Goal: Task Accomplishment & Management: Use online tool/utility

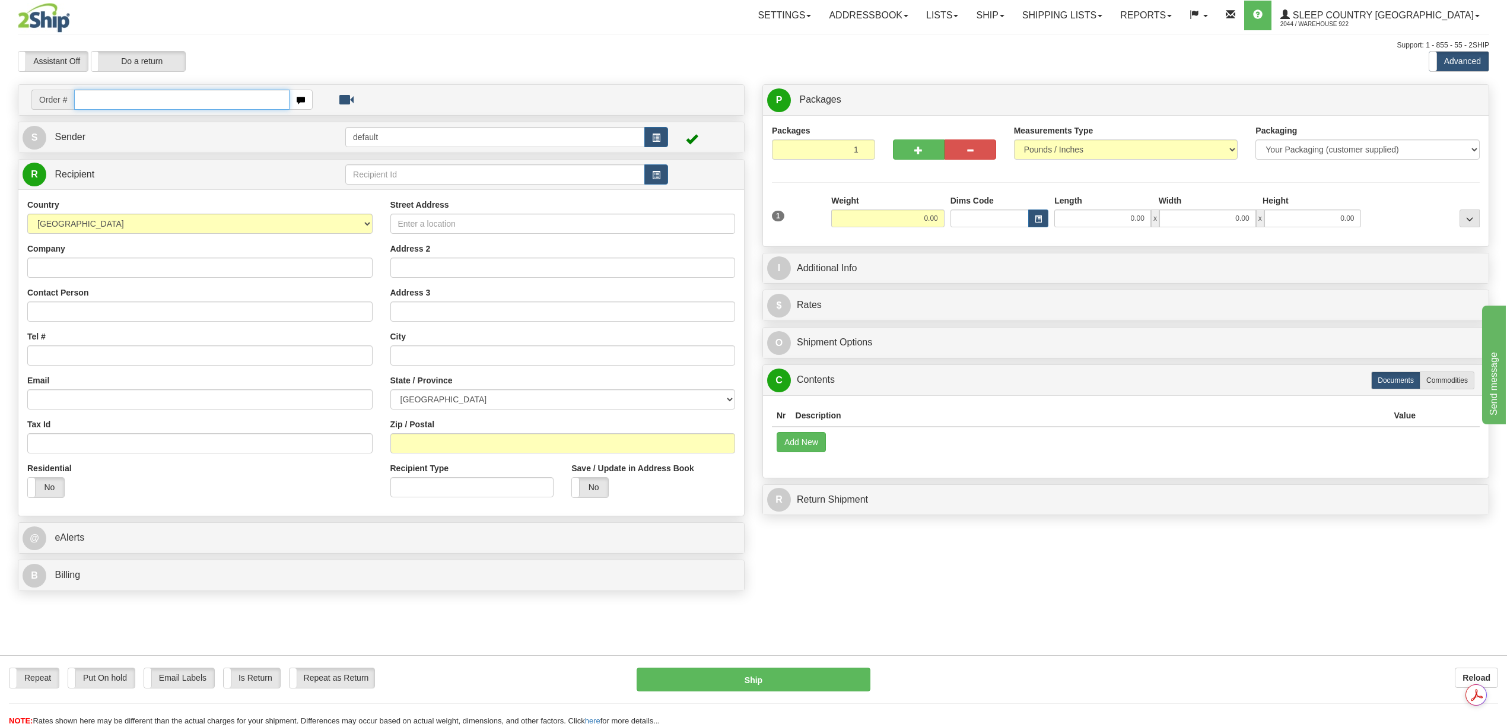
click at [123, 107] on input "text" at bounding box center [181, 100] width 215 height 20
paste input "9000H977215"
type input "9000H977215"
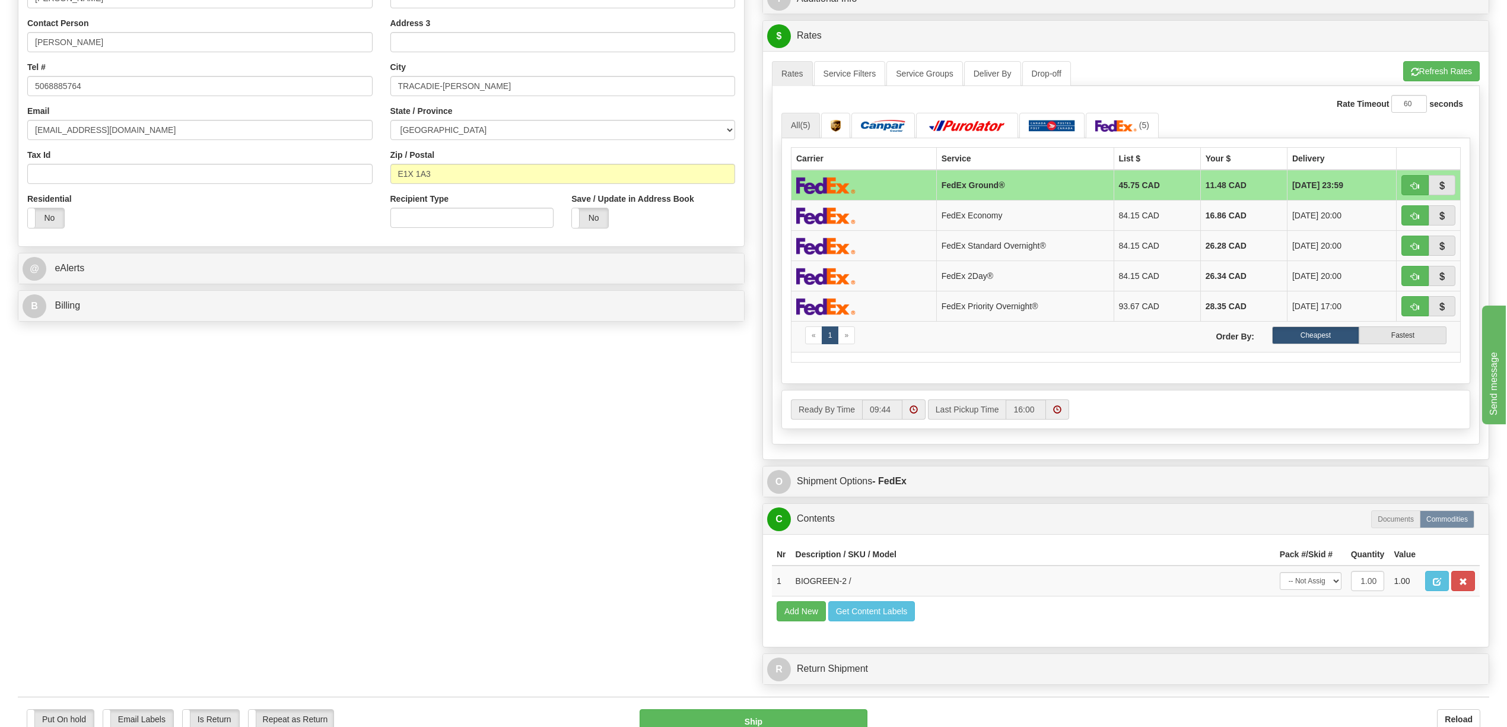
scroll to position [571, 0]
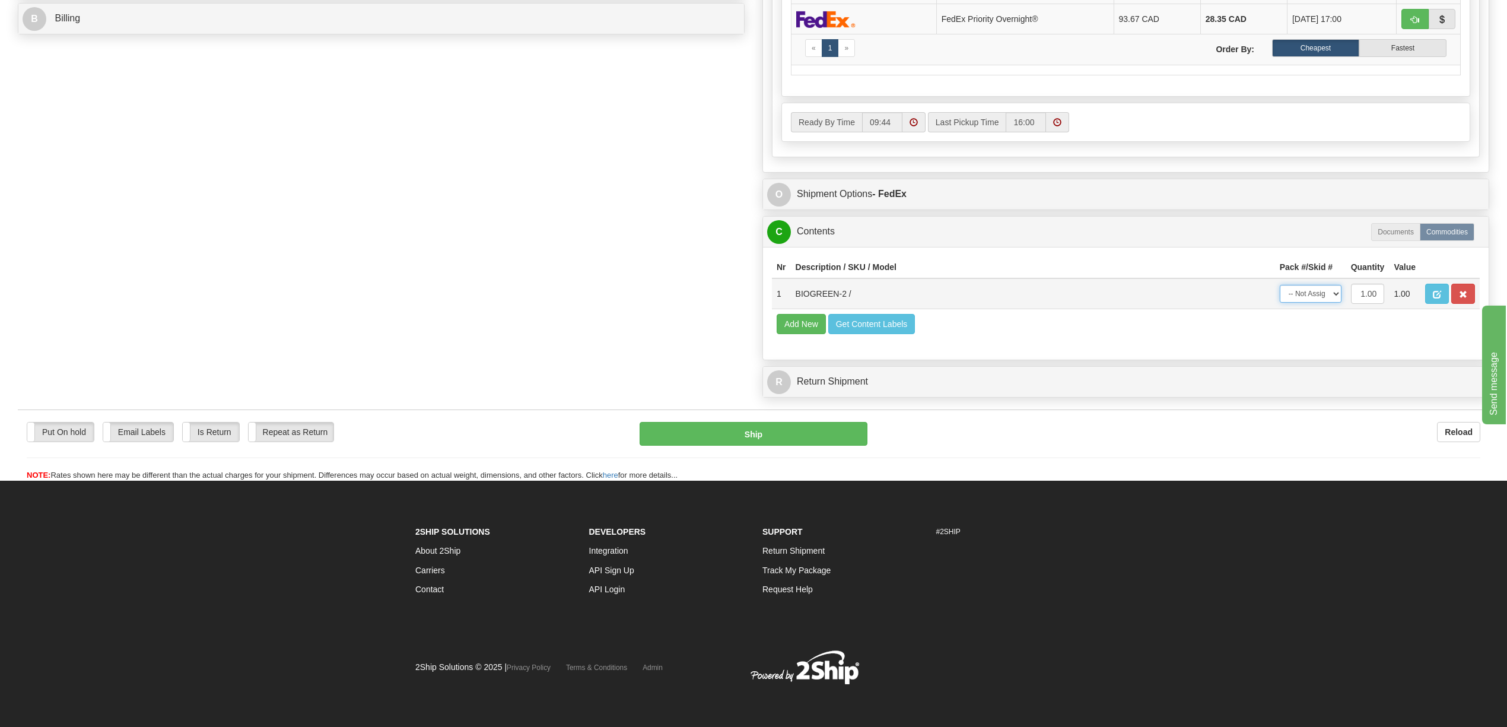
click at [1332, 297] on select "-- Not Assigned -- Package 1" at bounding box center [1311, 294] width 62 height 18
select select "0"
click at [1280, 290] on select "-- Not Assigned -- Package 1" at bounding box center [1311, 294] width 62 height 18
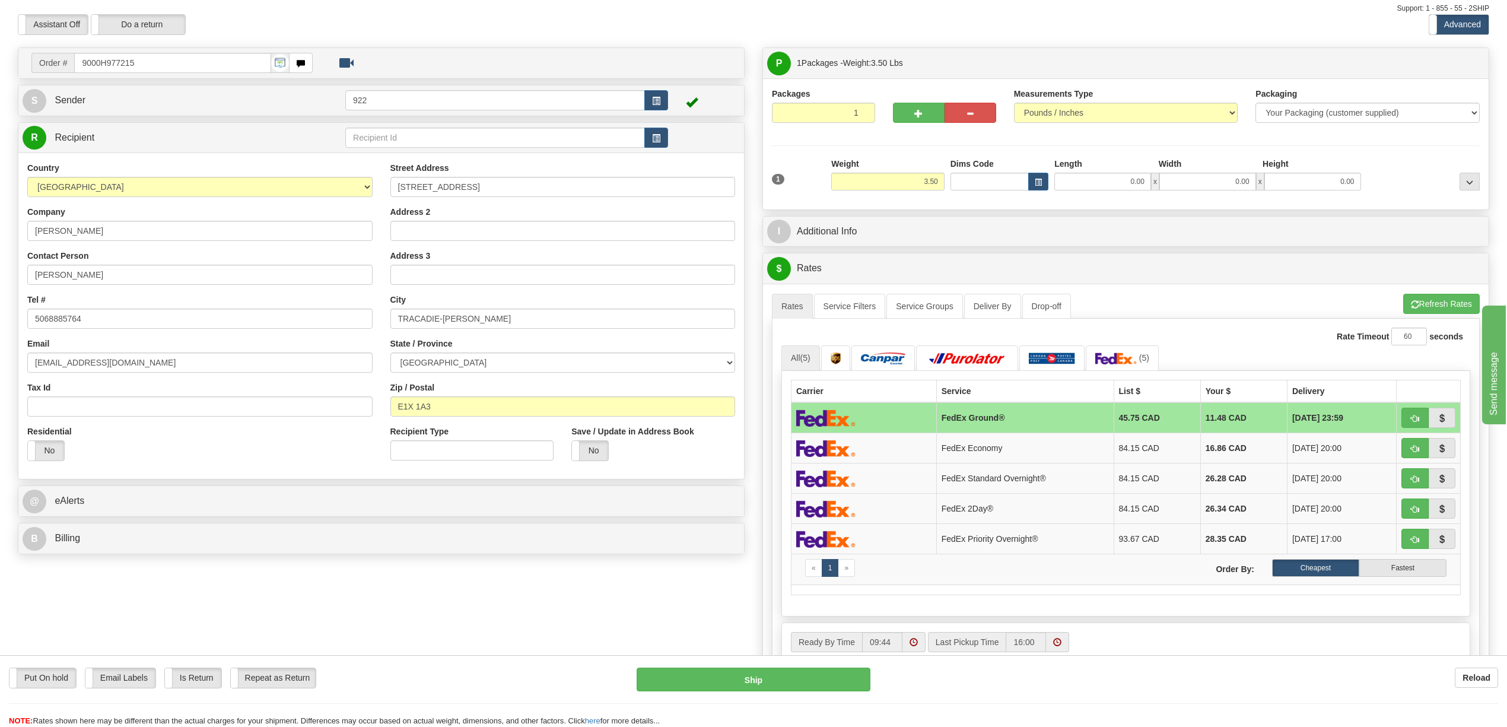
scroll to position [0, 0]
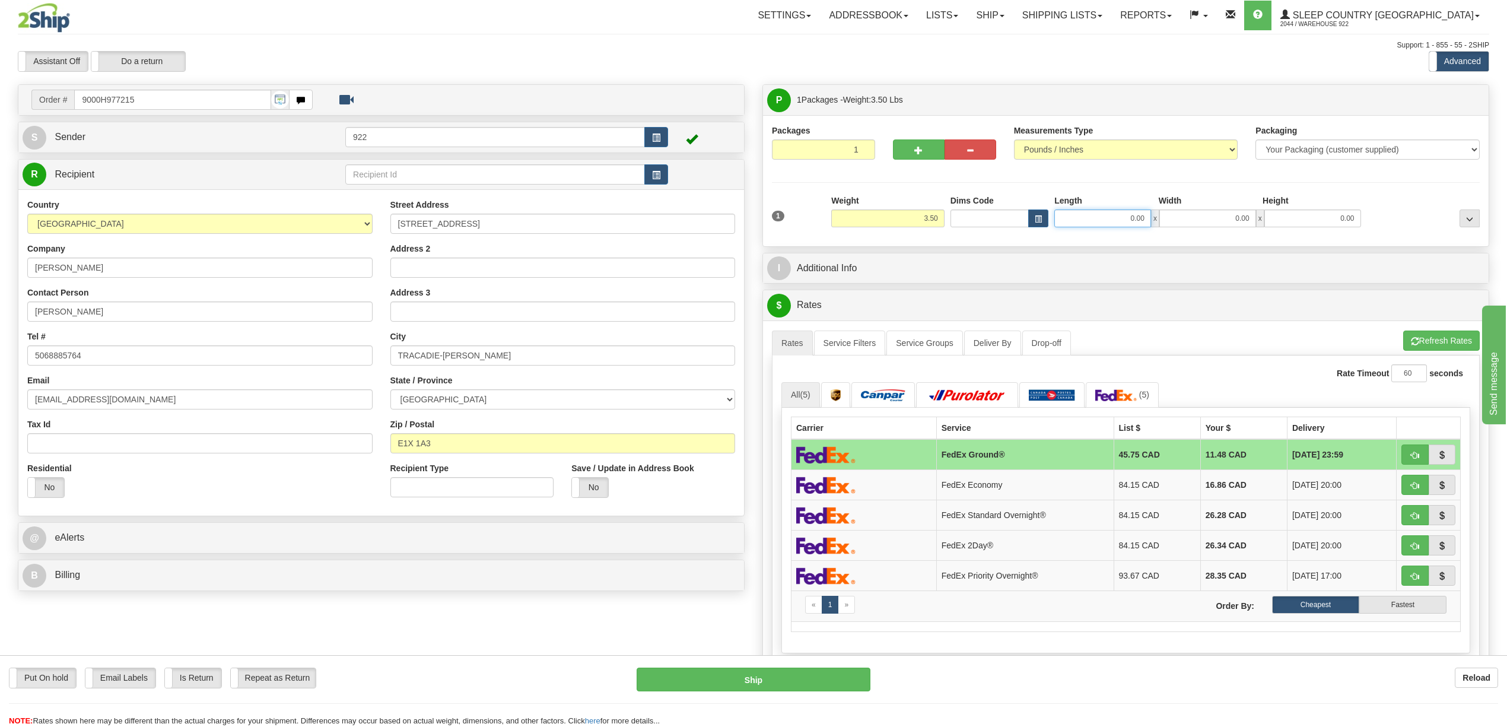
click at [1132, 225] on input "0.00" at bounding box center [1102, 218] width 97 height 18
type input "16.00"
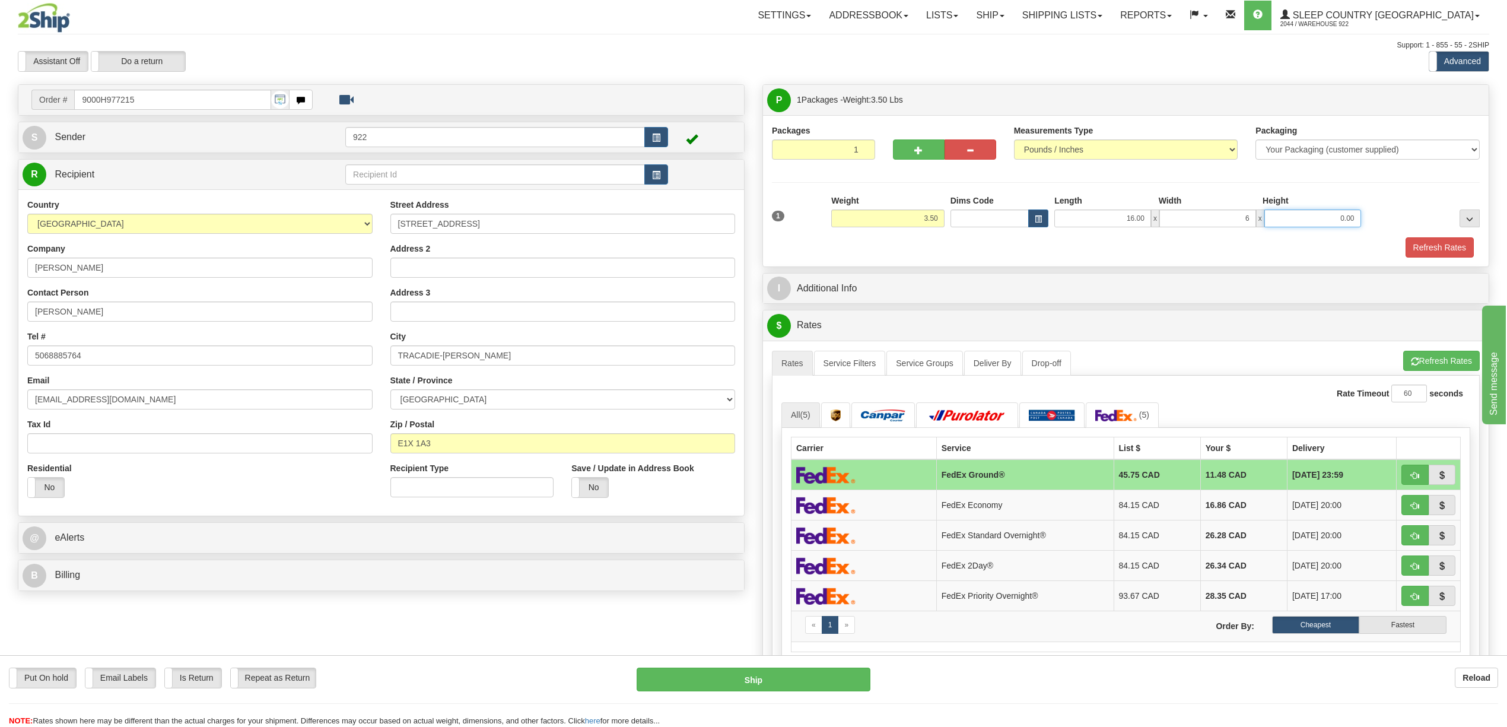
type input "6.00"
type input "12.00"
click at [1431, 247] on button "Refresh Rates" at bounding box center [1439, 247] width 68 height 20
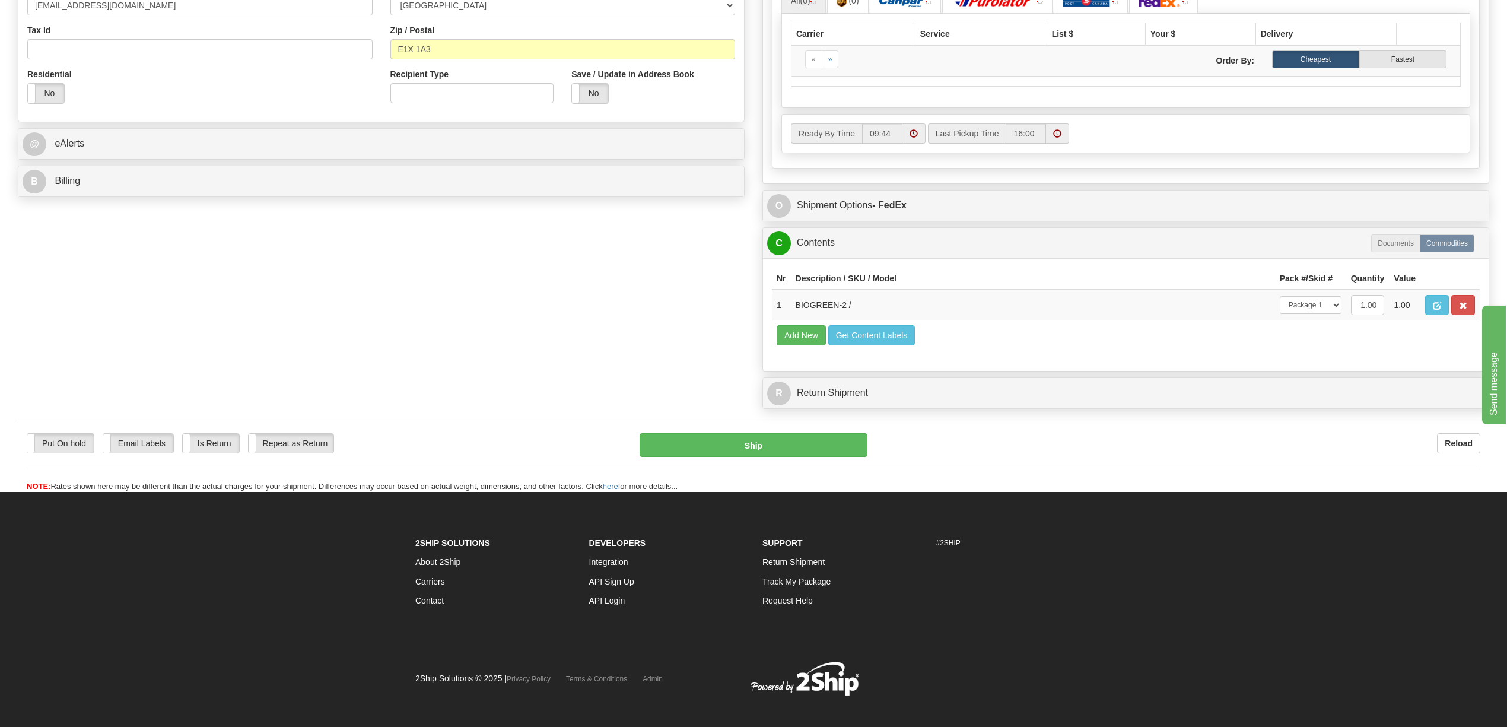
scroll to position [395, 0]
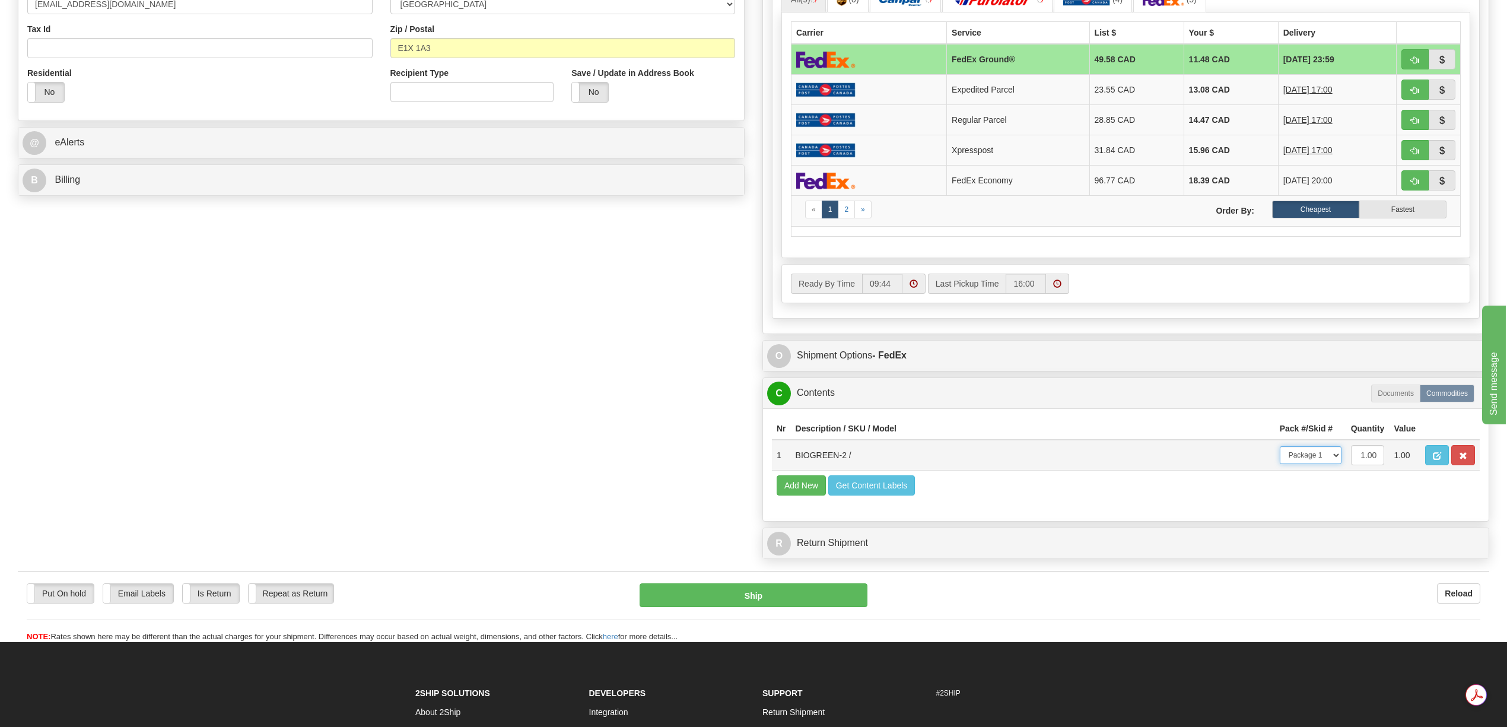
click at [1336, 464] on select "-- Not Assigned -- Package 1" at bounding box center [1311, 455] width 62 height 18
click at [1280, 464] on select "-- Not Assigned -- Package 1" at bounding box center [1311, 455] width 62 height 18
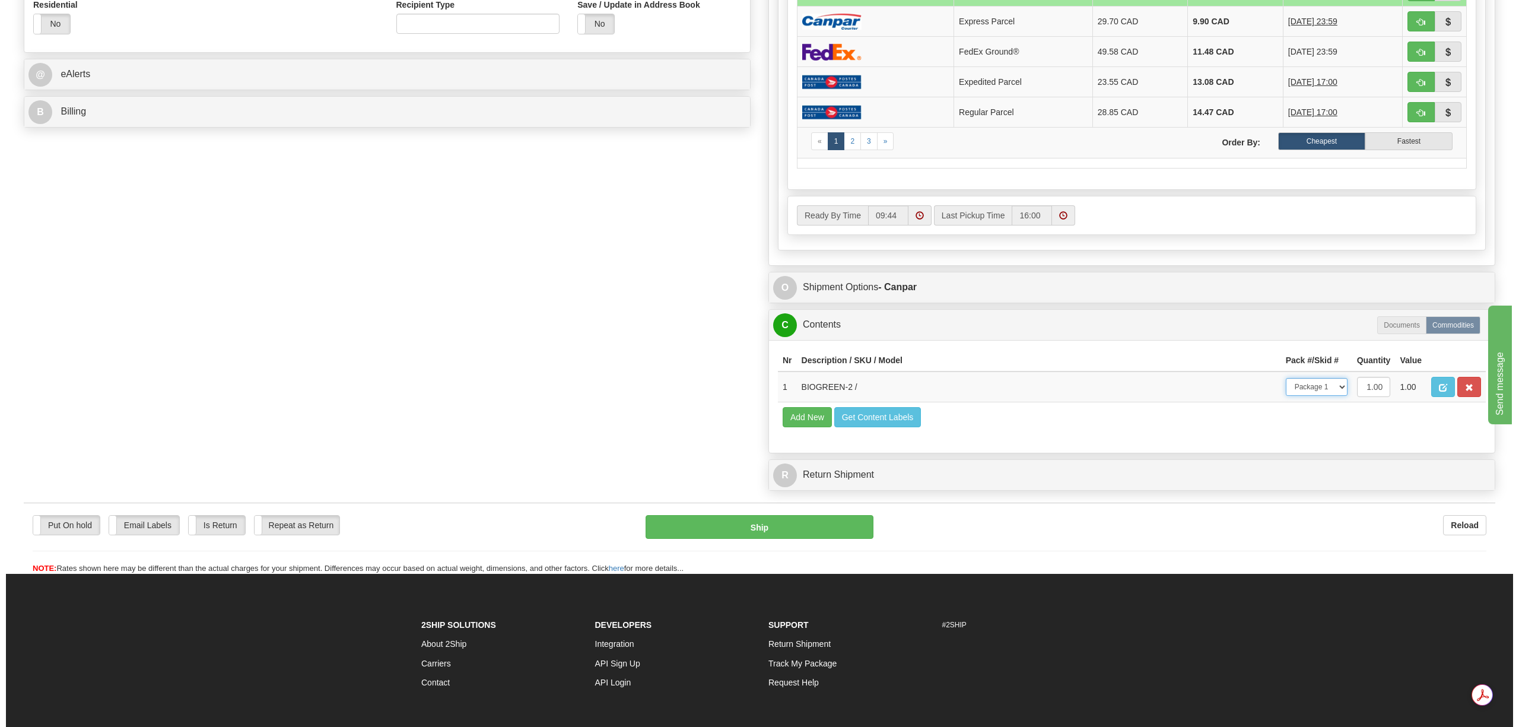
scroll to position [571, 0]
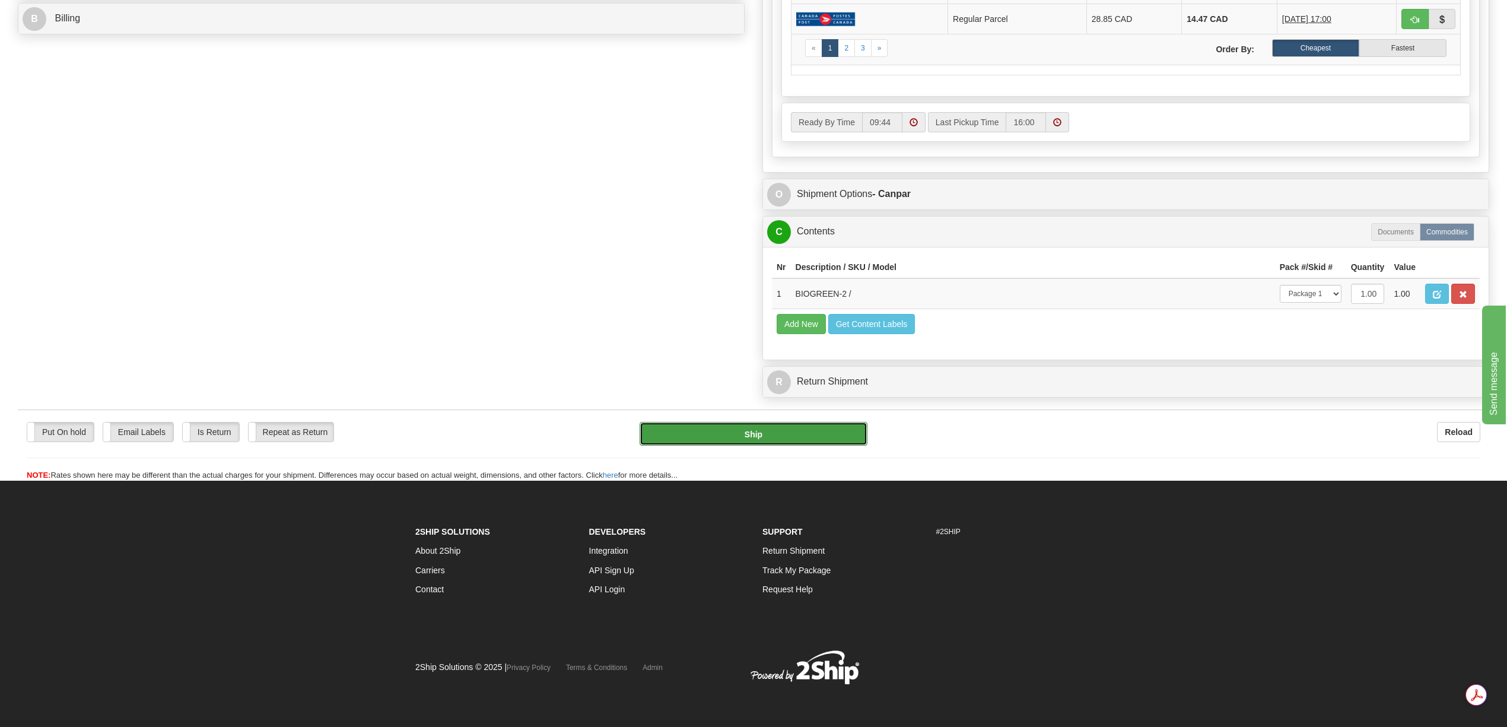
click at [781, 440] on button "Ship" at bounding box center [752, 434] width 227 height 24
type input "1"
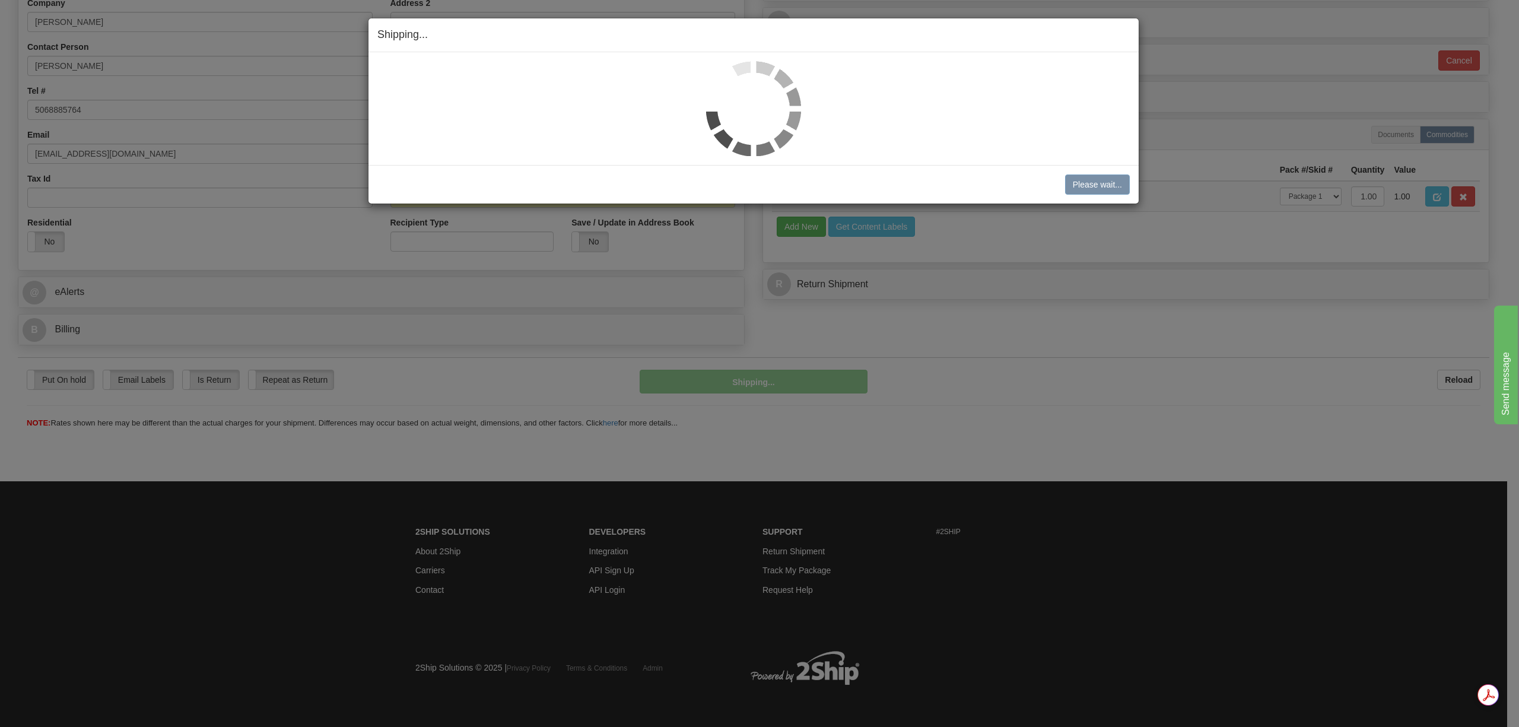
scroll to position [246, 0]
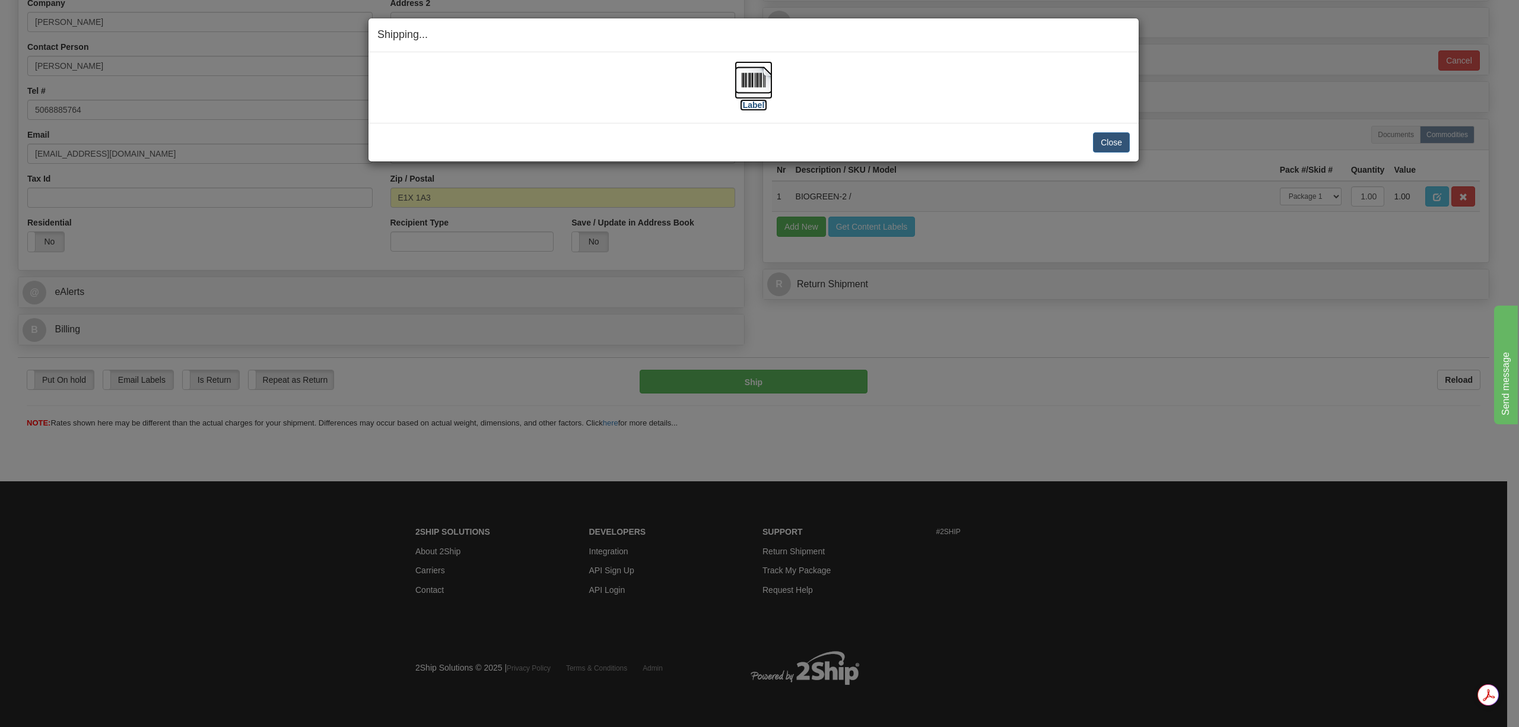
click at [753, 93] on img at bounding box center [753, 80] width 38 height 38
click at [1110, 136] on button "Close" at bounding box center [1111, 142] width 37 height 20
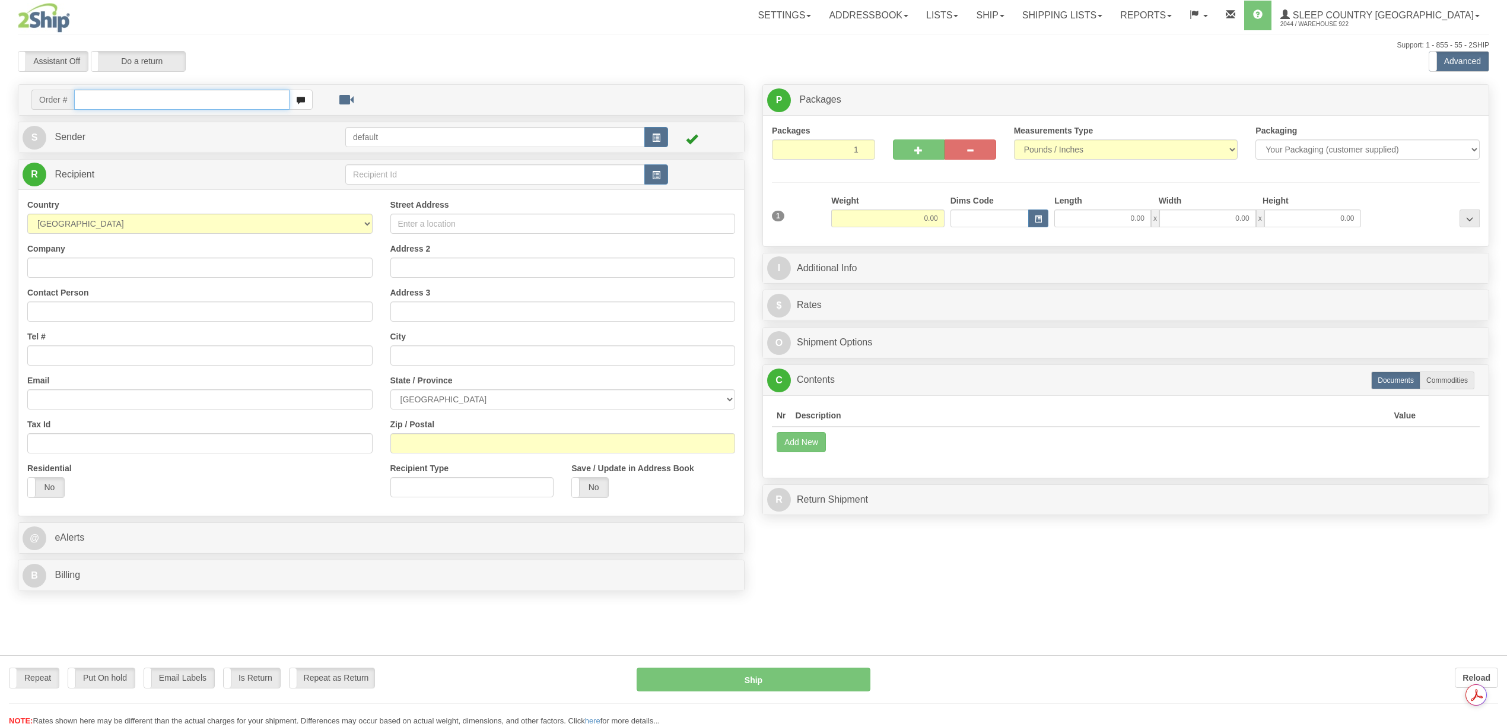
click at [157, 103] on input "text" at bounding box center [181, 100] width 215 height 20
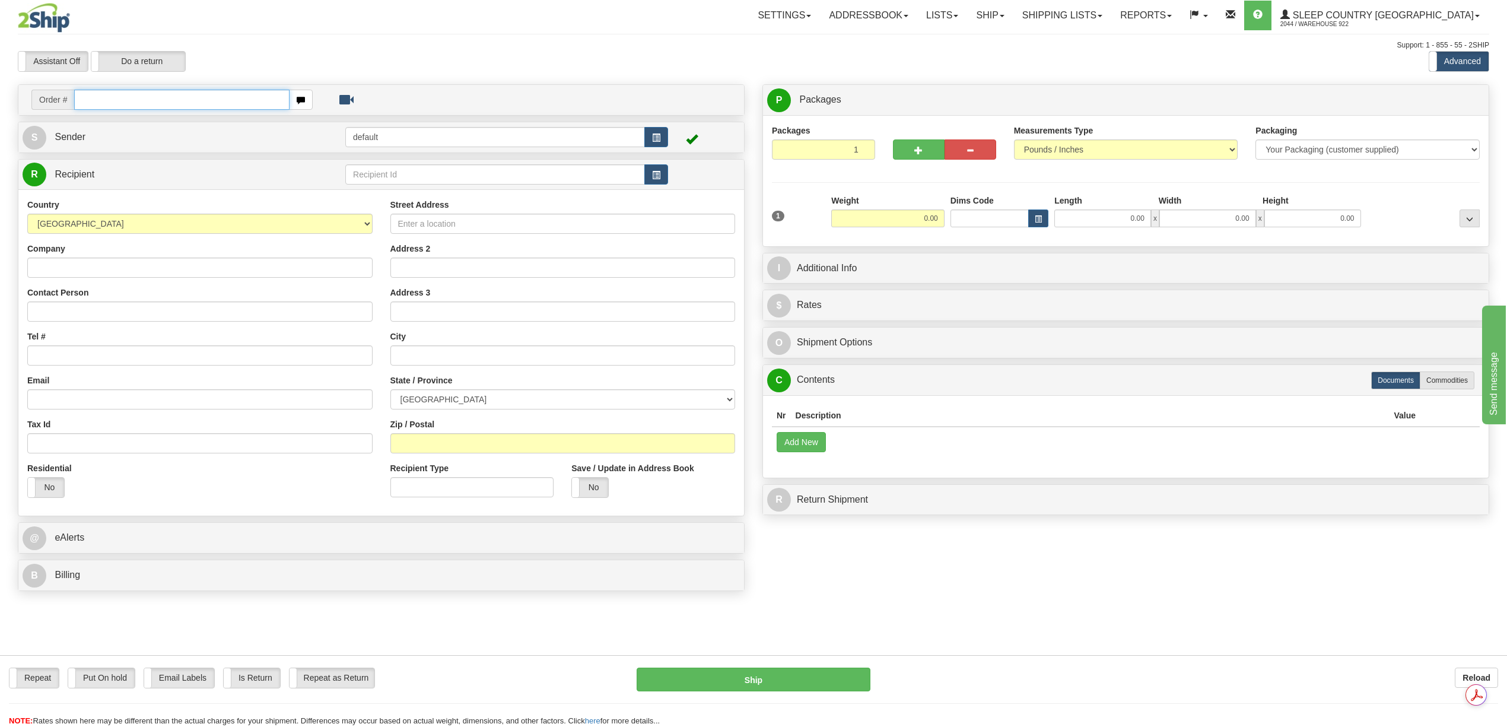
paste input "9000H974580"
type input "9000H974580"
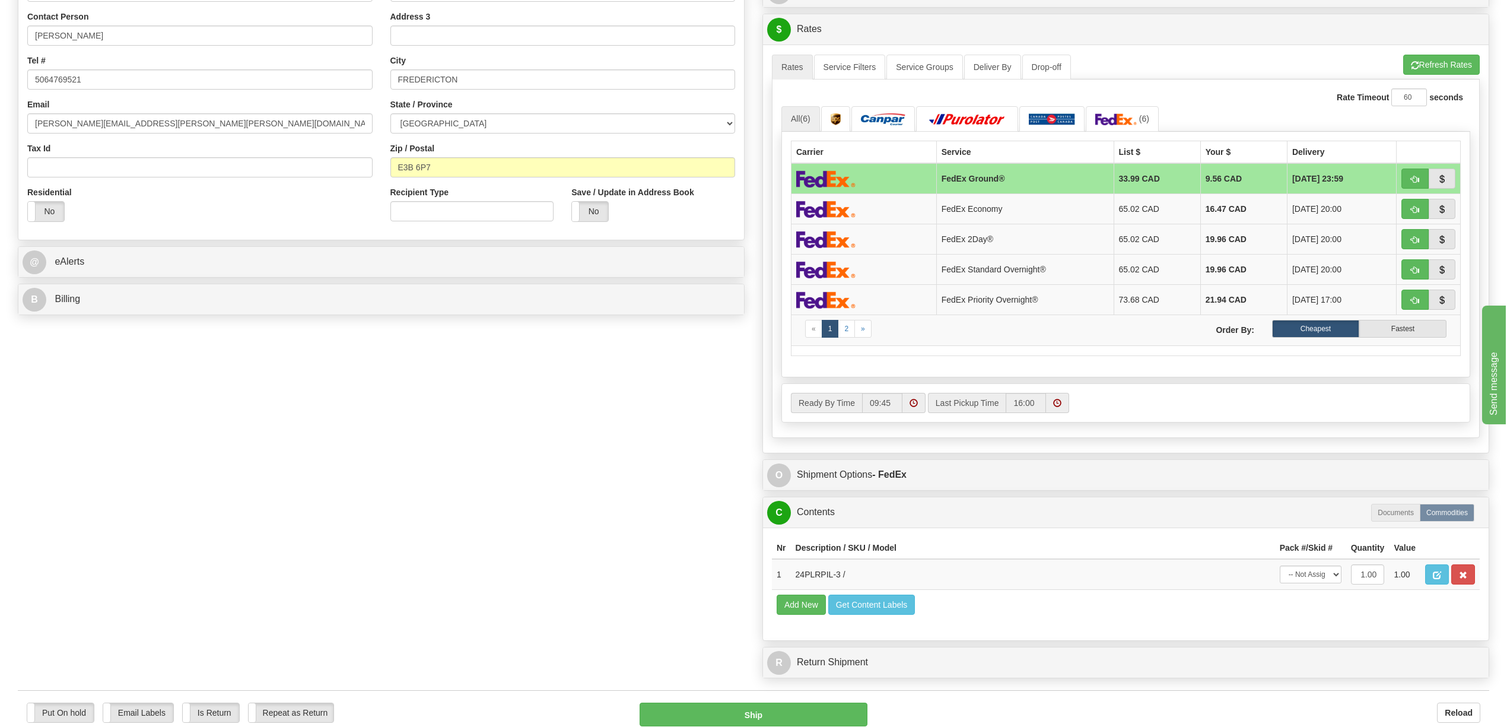
scroll to position [571, 0]
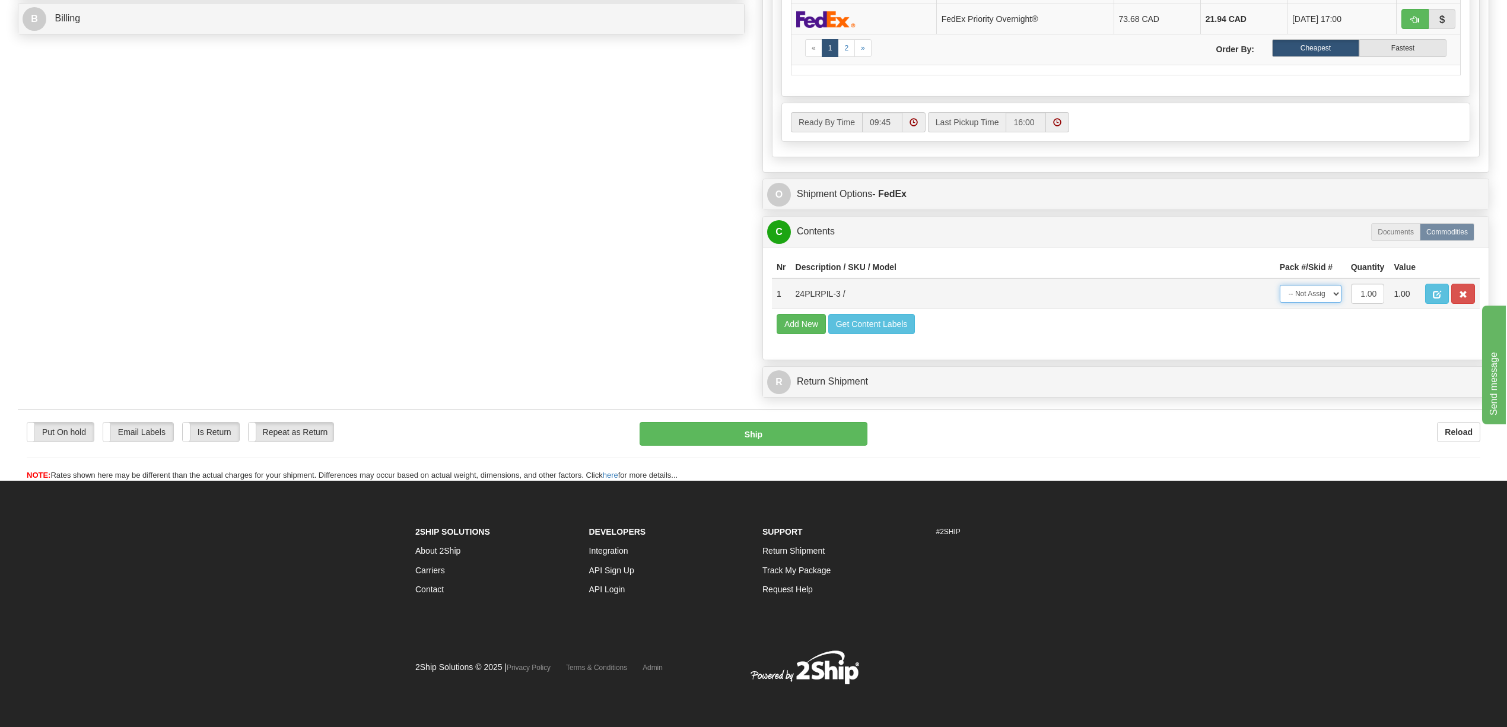
click at [1336, 300] on select "-- Not Assigned -- Package 1" at bounding box center [1311, 294] width 62 height 18
select select "0"
click at [1280, 290] on select "-- Not Assigned -- Package 1" at bounding box center [1311, 294] width 62 height 18
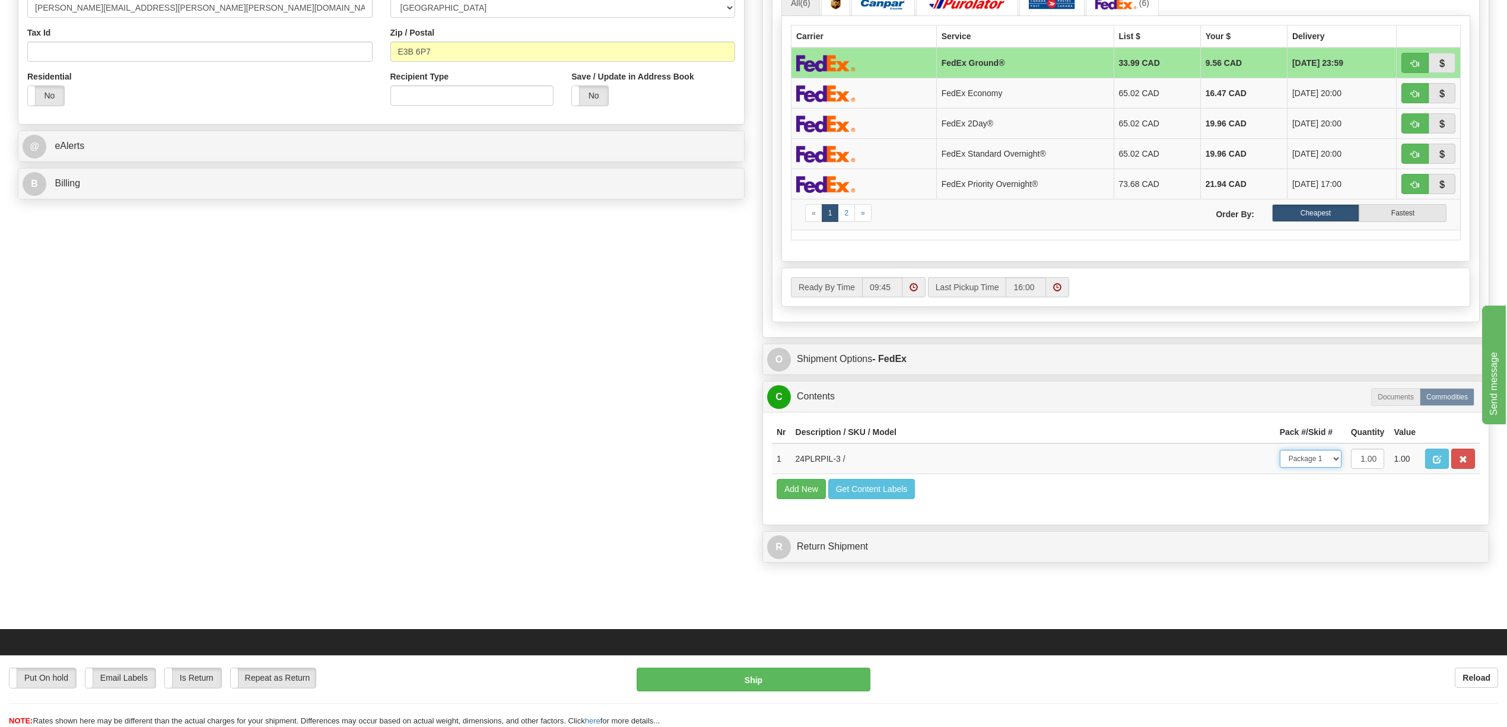
scroll to position [0, 0]
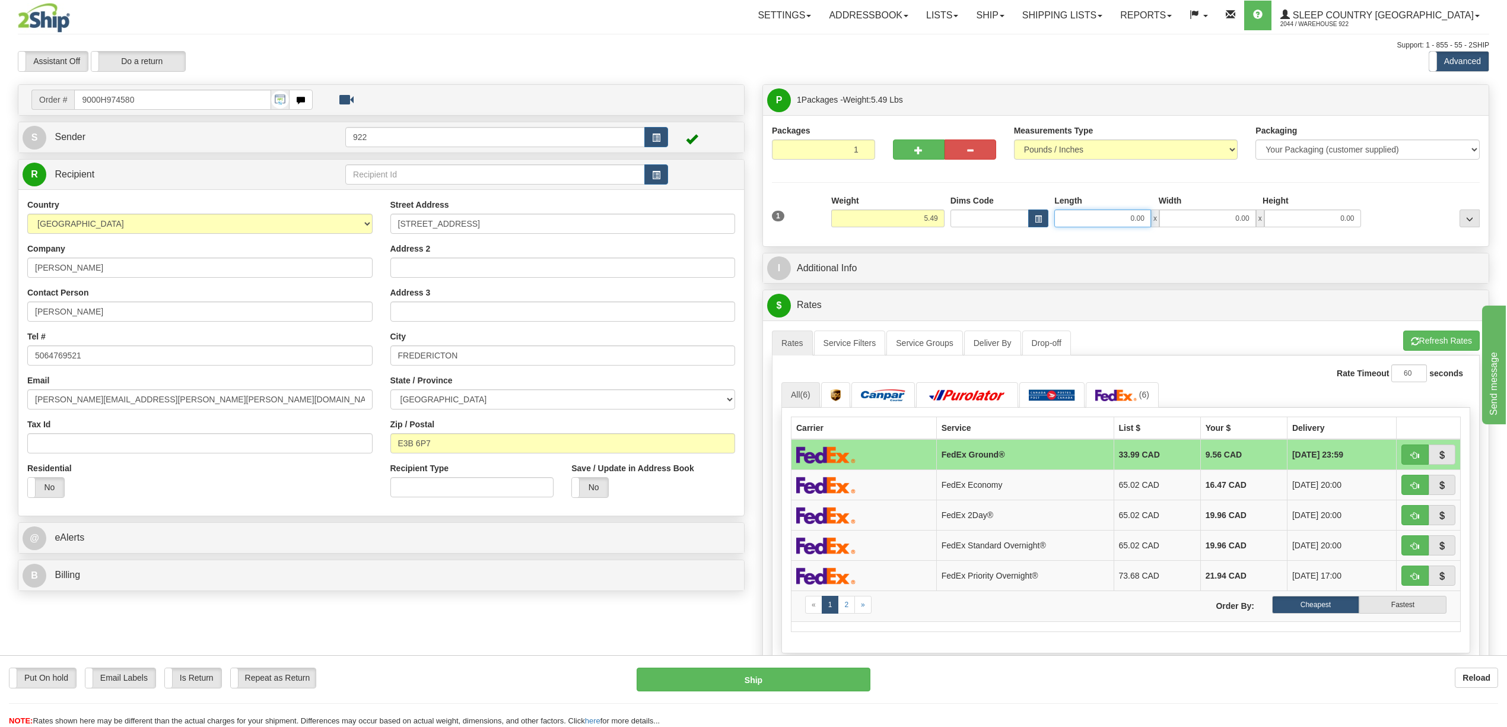
click at [1125, 219] on input "0.00" at bounding box center [1102, 218] width 97 height 18
type input "12.00"
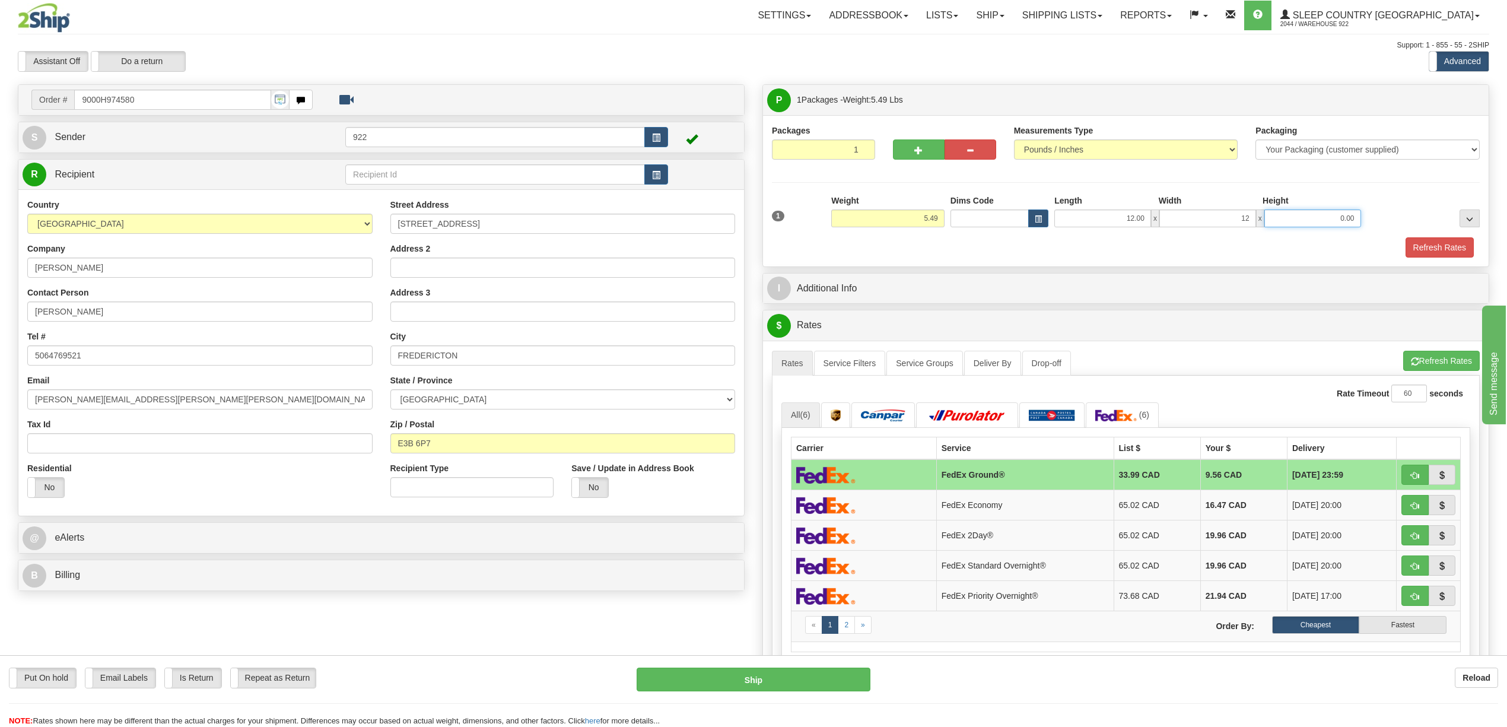
type input "12.00"
click at [1414, 247] on button "Refresh Rates" at bounding box center [1439, 247] width 68 height 20
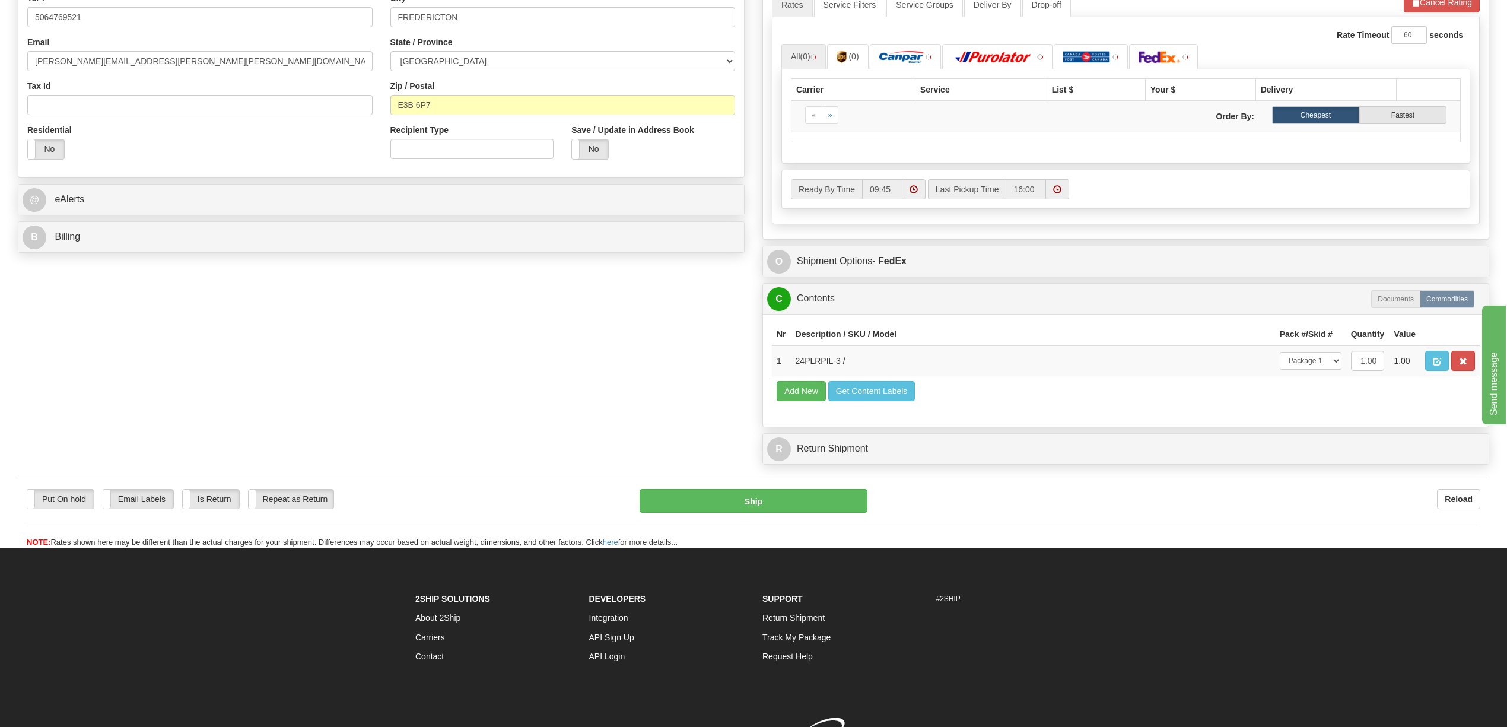
scroll to position [395, 0]
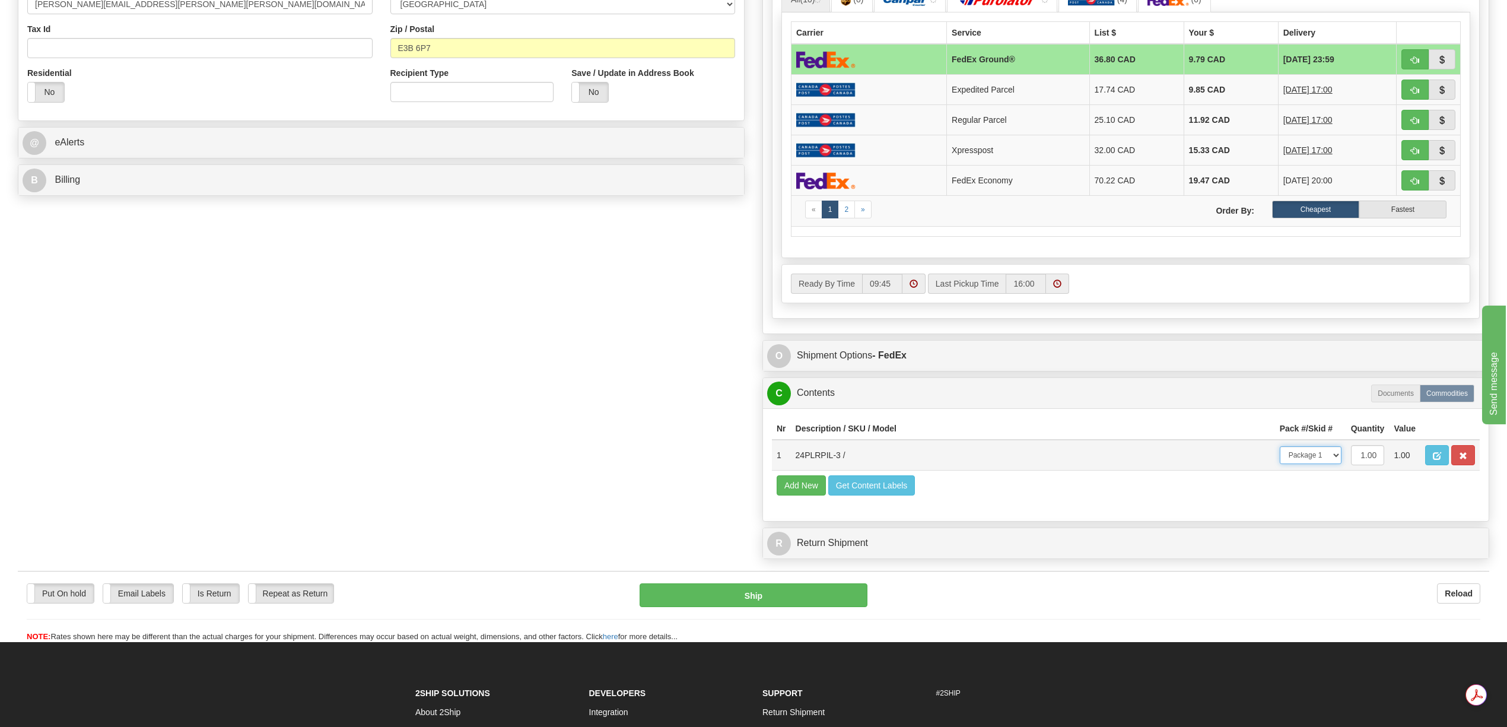
click at [1332, 464] on select "-- Not Assigned -- Package 1" at bounding box center [1311, 455] width 62 height 18
click at [1280, 464] on select "-- Not Assigned -- Package 1" at bounding box center [1311, 455] width 62 height 18
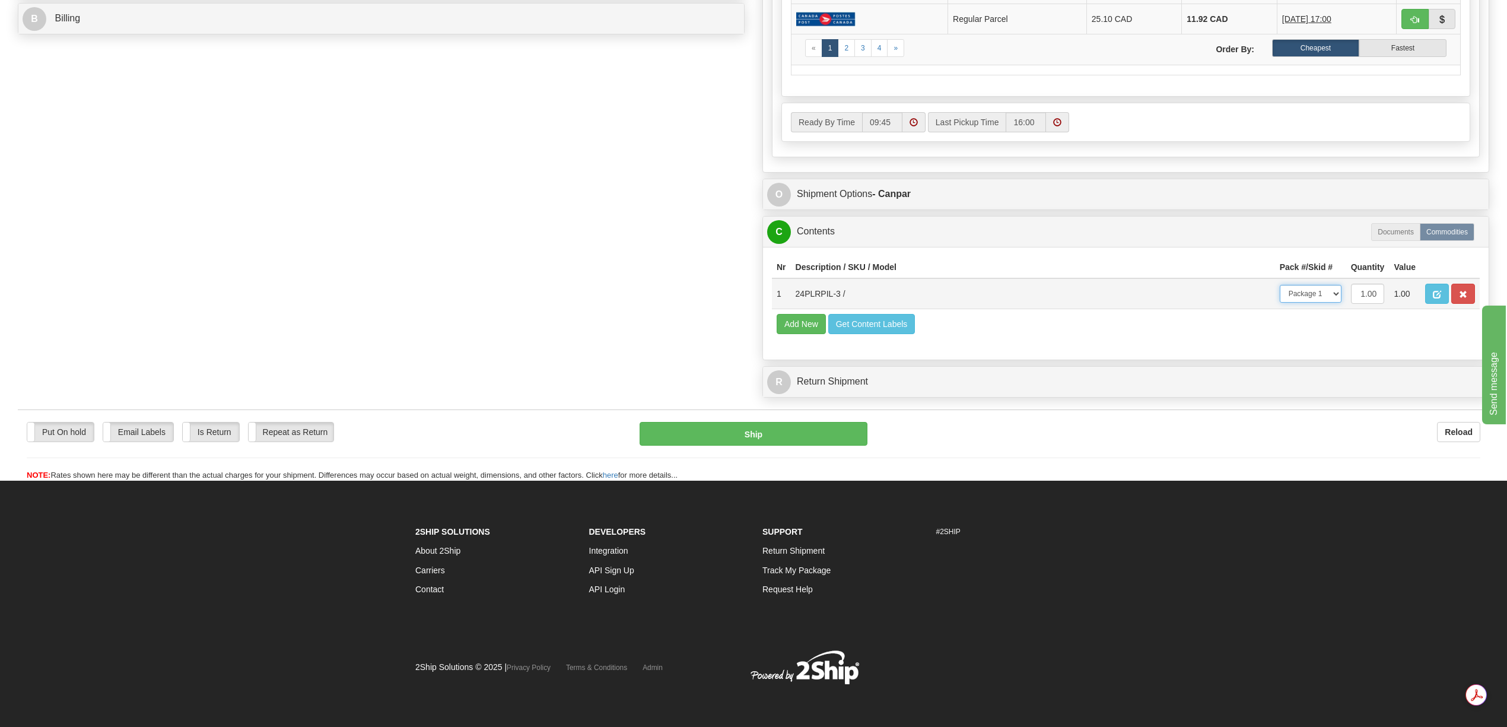
scroll to position [588, 0]
click at [839, 439] on button "Ship" at bounding box center [752, 434] width 227 height 24
type input "1"
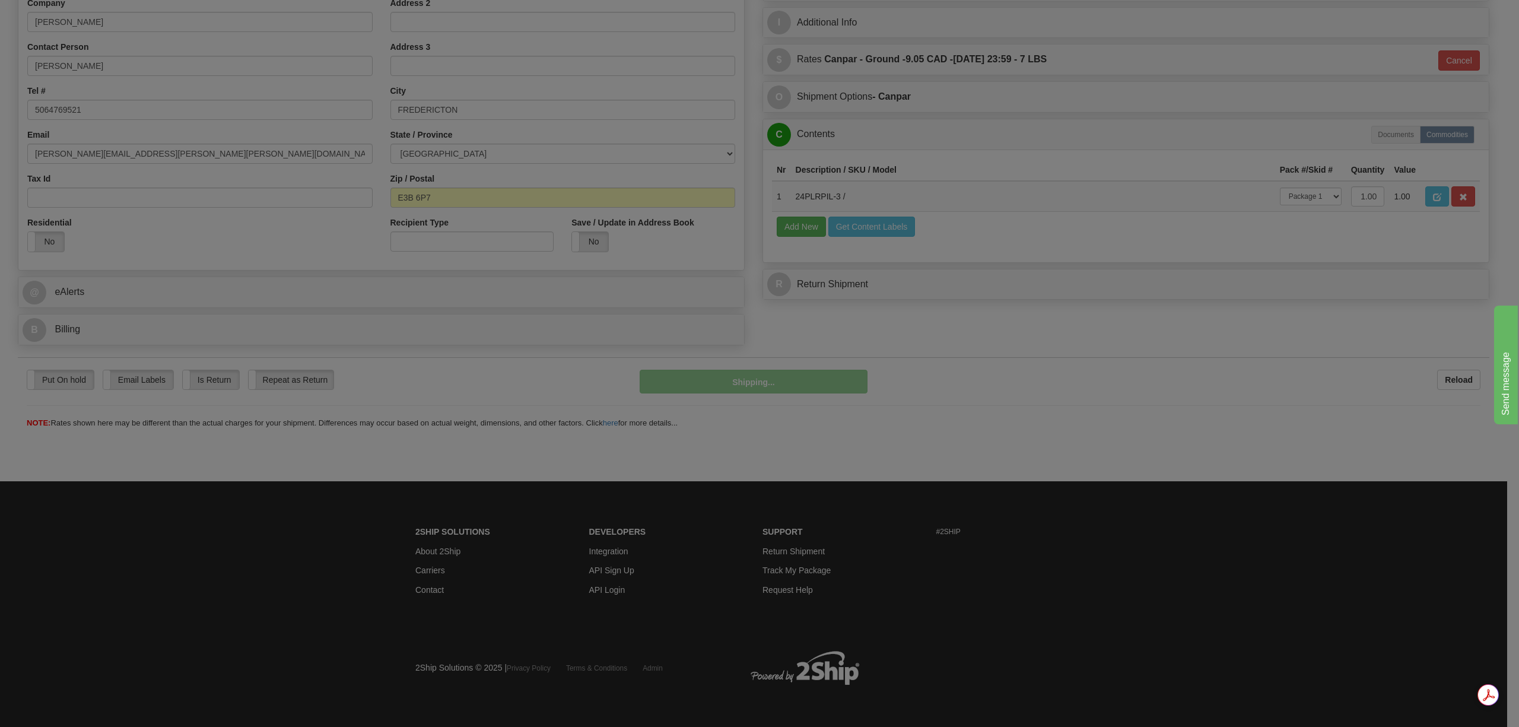
scroll to position [246, 0]
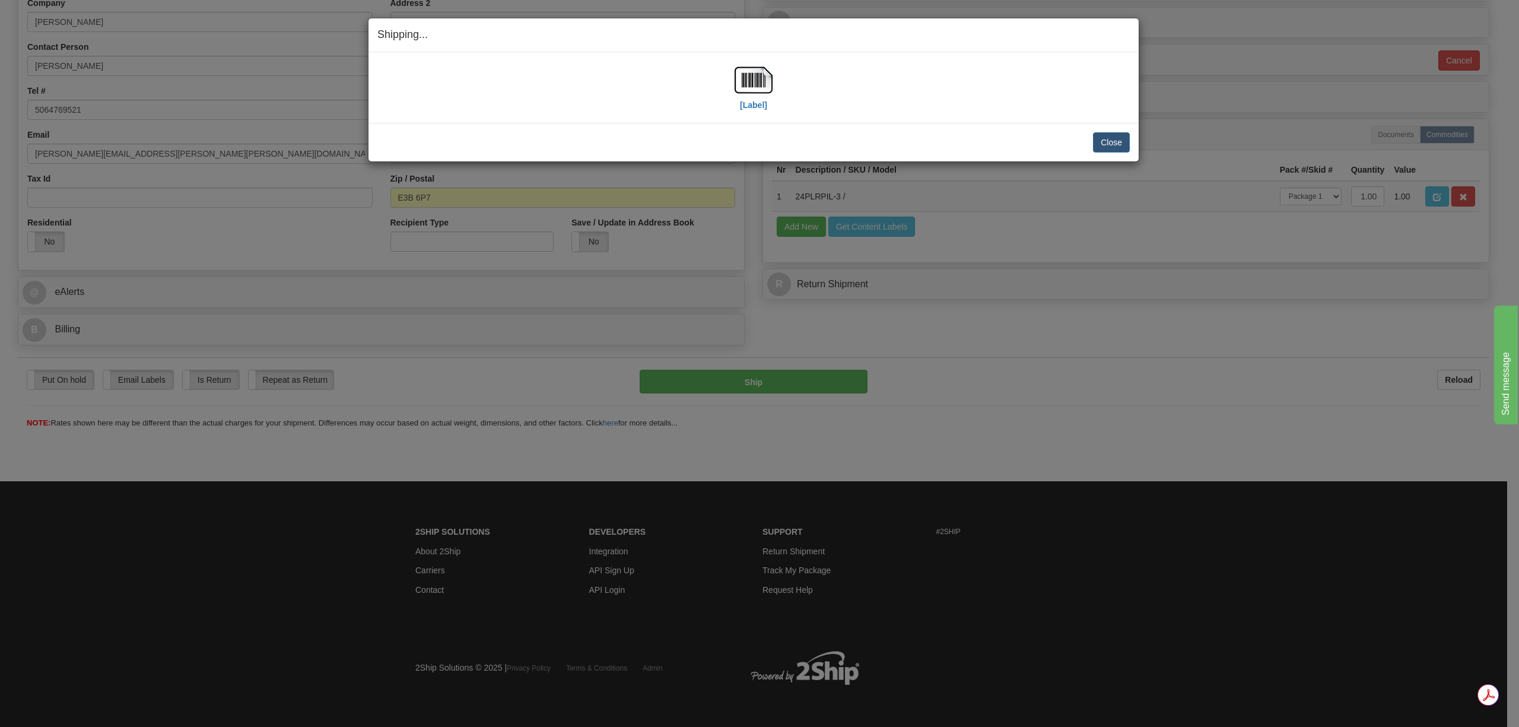
click at [743, 59] on div "[Label] IMPORTANT NOTICE Embassy / Consulate / Government Building / Hospital C…" at bounding box center [753, 87] width 770 height 71
click at [749, 74] on img at bounding box center [753, 80] width 38 height 38
click at [1111, 143] on button "Close" at bounding box center [1111, 142] width 37 height 20
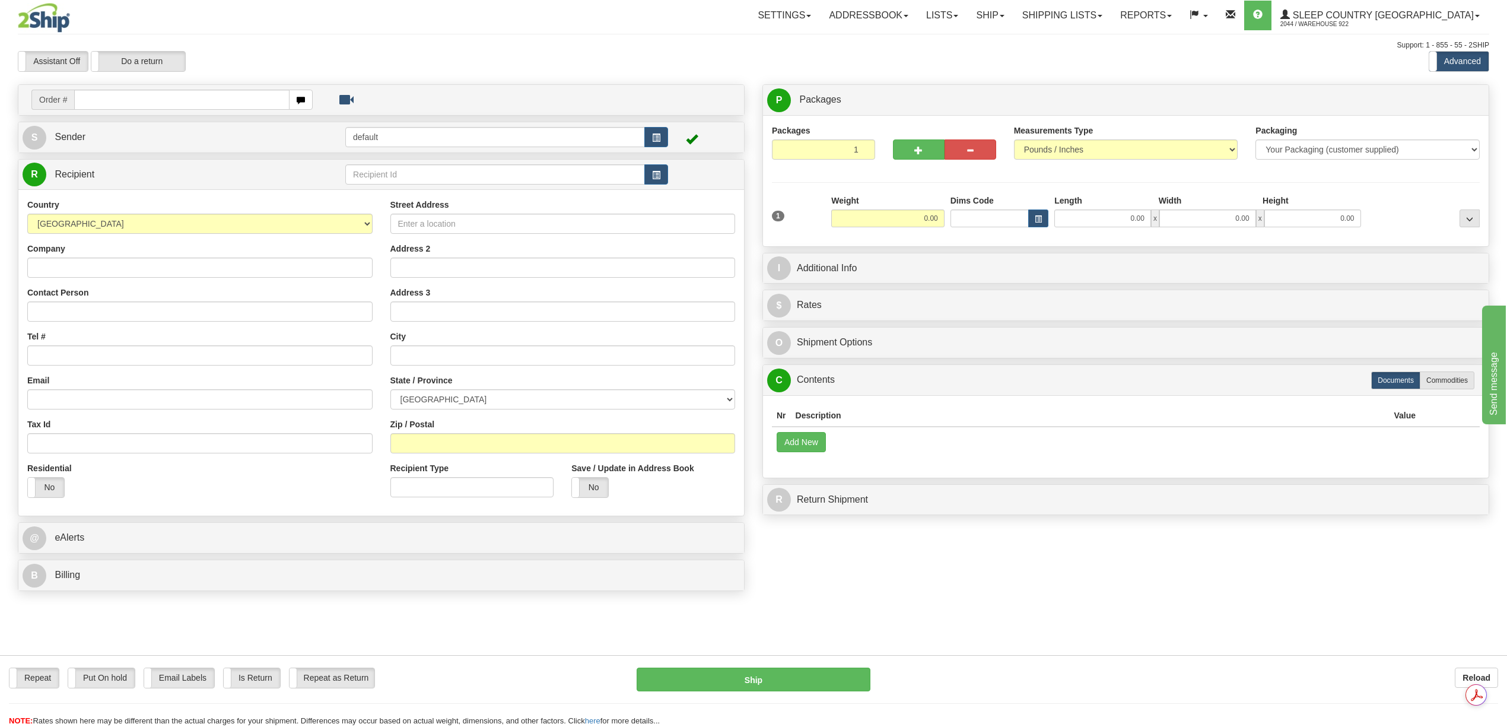
click at [1055, 560] on div "Create a label for the return Create Pickup Without Label Order #" at bounding box center [753, 340] width 1489 height 513
